Goal: Complete application form

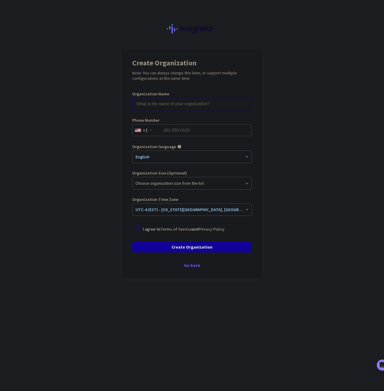
click at [203, 104] on input "text" at bounding box center [191, 104] width 119 height 12
click at [327, 72] on app-onboarding-organization "Create Organization Note: You can always change this later, or support multiple…" at bounding box center [192, 179] width 384 height 260
click at [188, 187] on div "Choose organization size from the list" at bounding box center [191, 183] width 119 height 12
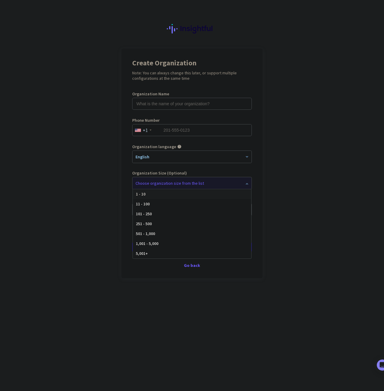
click at [296, 164] on app-onboarding-organization "Create Organization Note: You can always change this later, or support multiple…" at bounding box center [192, 179] width 384 height 260
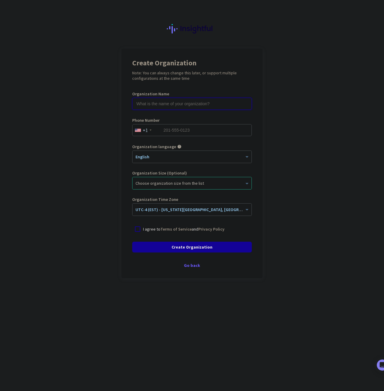
click at [225, 101] on input "text" at bounding box center [191, 104] width 119 height 12
click at [284, 100] on app-onboarding-organization "Create Organization Note: You can always change this later, or support multiple…" at bounding box center [192, 179] width 384 height 260
